Goal: Navigation & Orientation: Find specific page/section

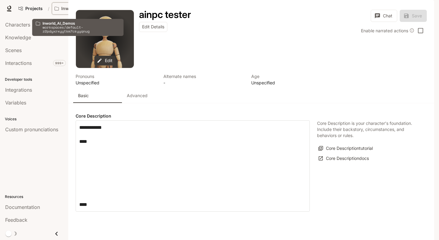
click at [77, 9] on p "Inworld_AI_Demos" at bounding box center [78, 8] width 34 height 5
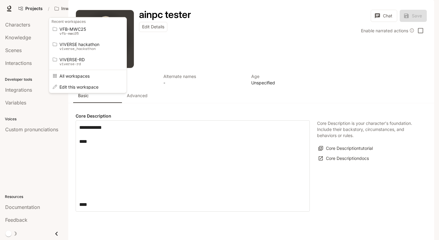
click at [207, 15] on div "Open workspace menu" at bounding box center [219, 120] width 439 height 240
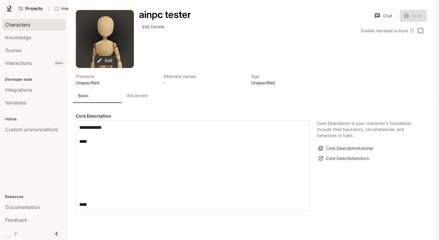
click at [16, 24] on span "Characters" at bounding box center [17, 24] width 25 height 7
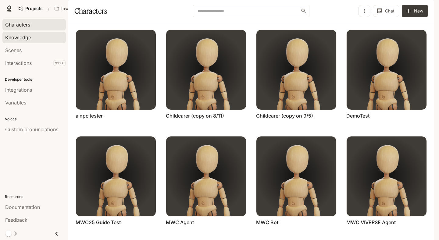
click at [20, 40] on span "Knowledge" at bounding box center [18, 37] width 26 height 7
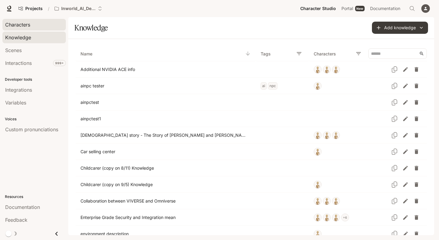
click at [25, 24] on span "Characters" at bounding box center [17, 24] width 25 height 7
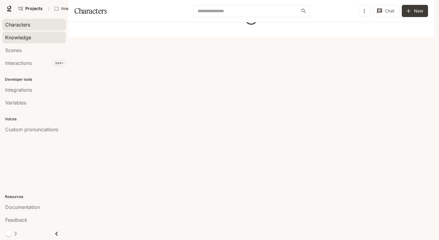
click at [29, 33] on link "Knowledge" at bounding box center [33, 38] width 63 height 12
